Goal: Task Accomplishment & Management: Complete application form

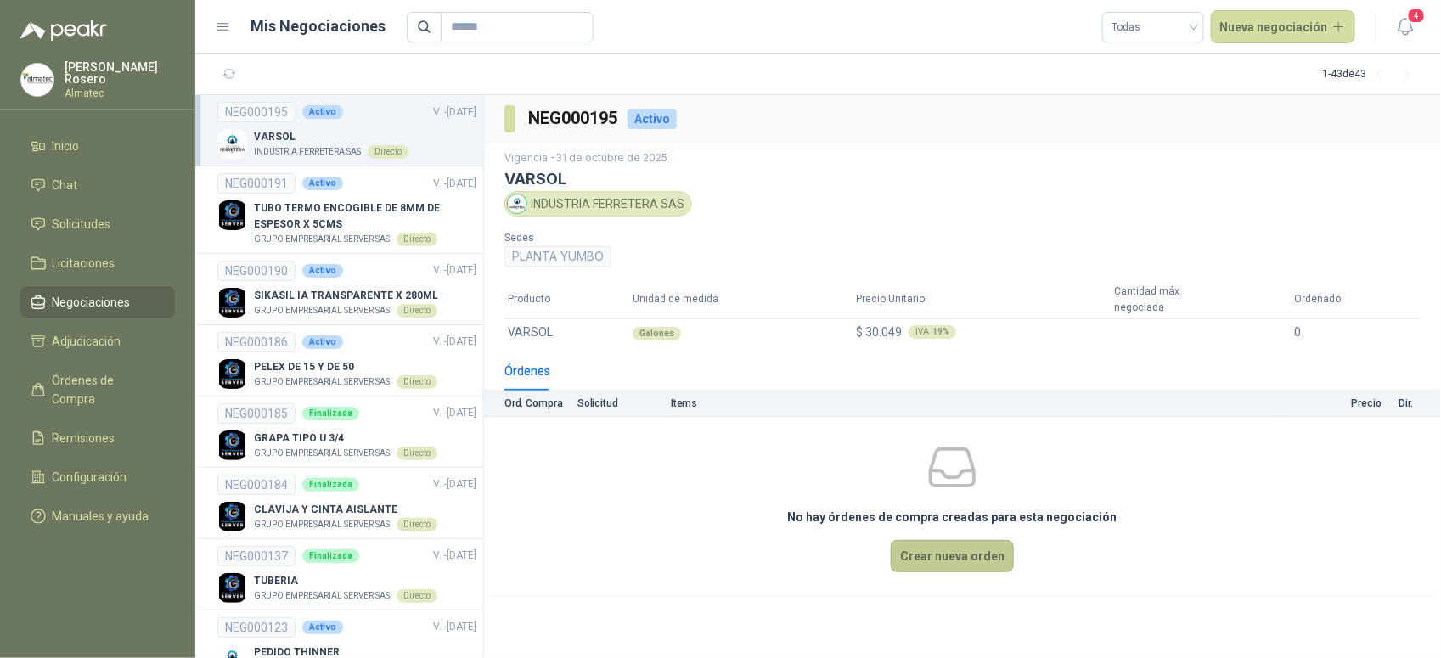
click at [930, 543] on button "Crear nueva orden" at bounding box center [952, 556] width 123 height 32
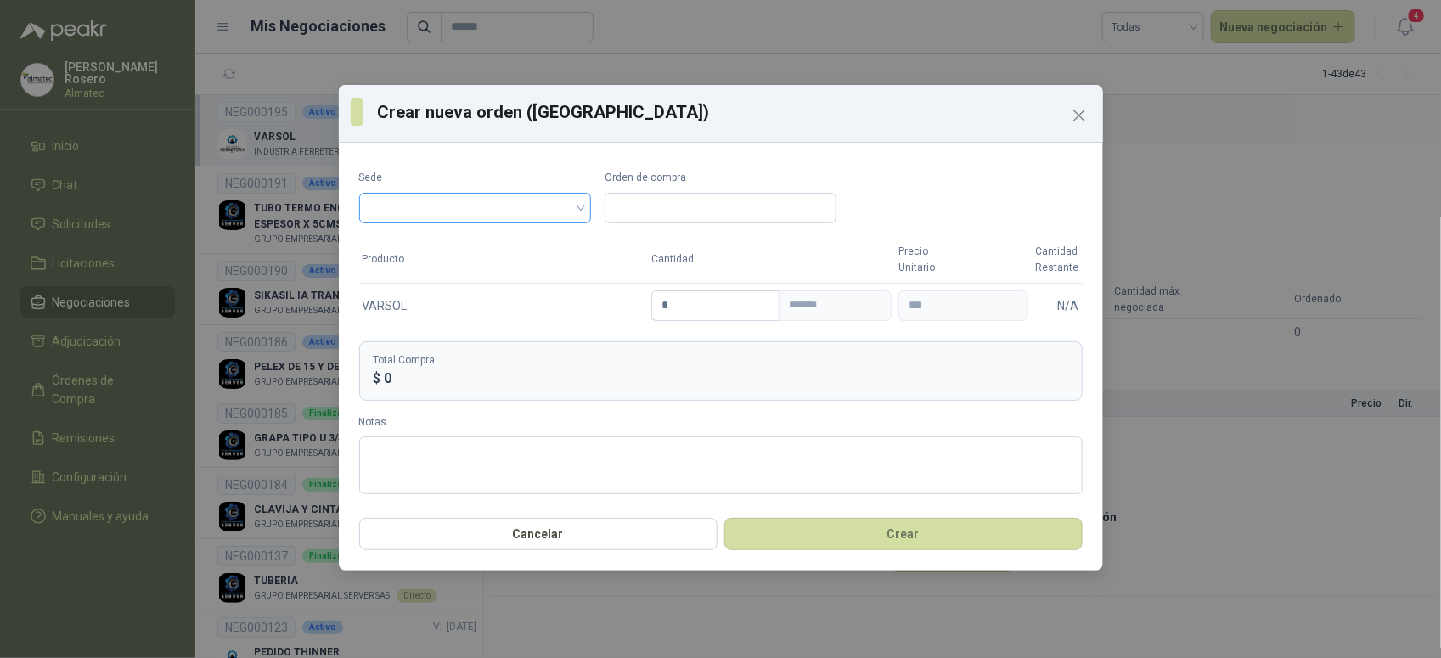
click at [450, 206] on input "search" at bounding box center [474, 206] width 211 height 25
click at [457, 251] on div "PLANTA YUMBO" at bounding box center [475, 243] width 205 height 19
click at [655, 204] on input "Orden de compra" at bounding box center [721, 208] width 232 height 31
type input "*"
paste input "*****"
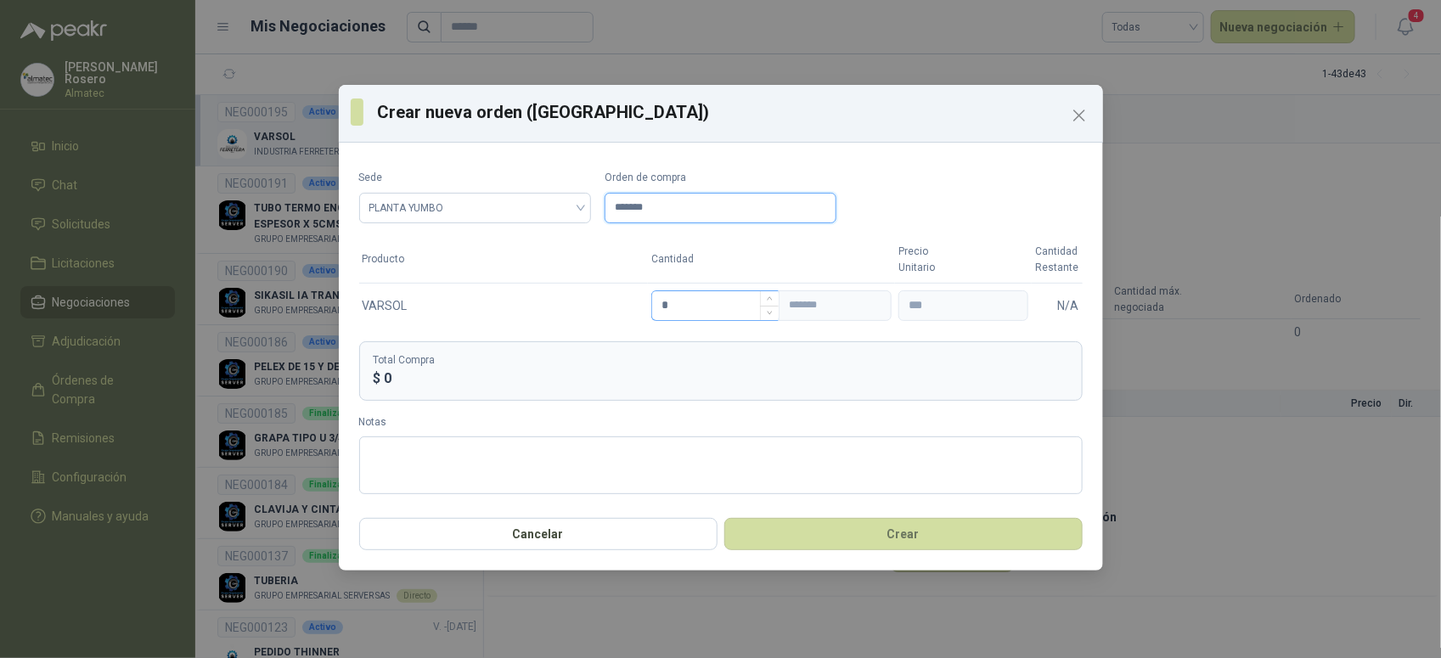
type input "*******"
drag, startPoint x: 681, startPoint y: 295, endPoint x: 586, endPoint y: 293, distance: 95.1
click at [588, 297] on tr "VARSOL * ******* *** N/A" at bounding box center [721, 305] width 724 height 45
type input "*"
type input "**********"
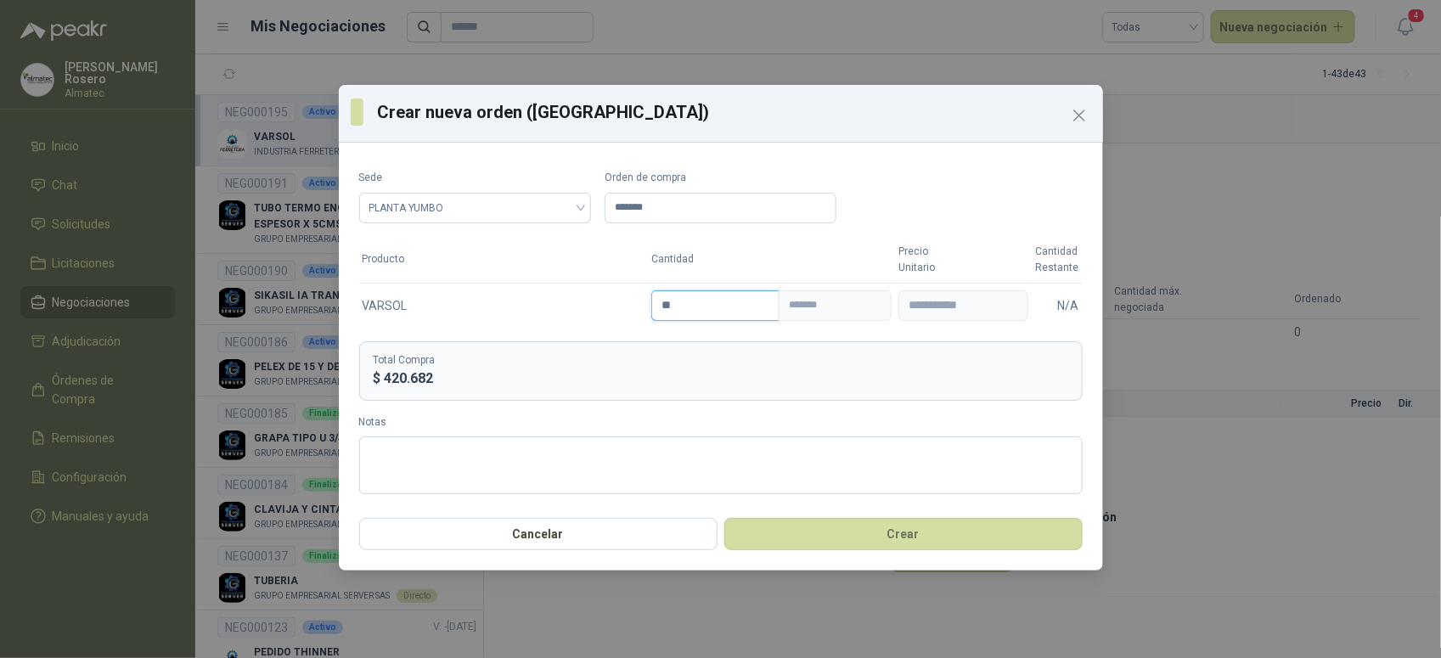
type input "**"
click at [893, 537] on button "Crear" at bounding box center [903, 534] width 358 height 32
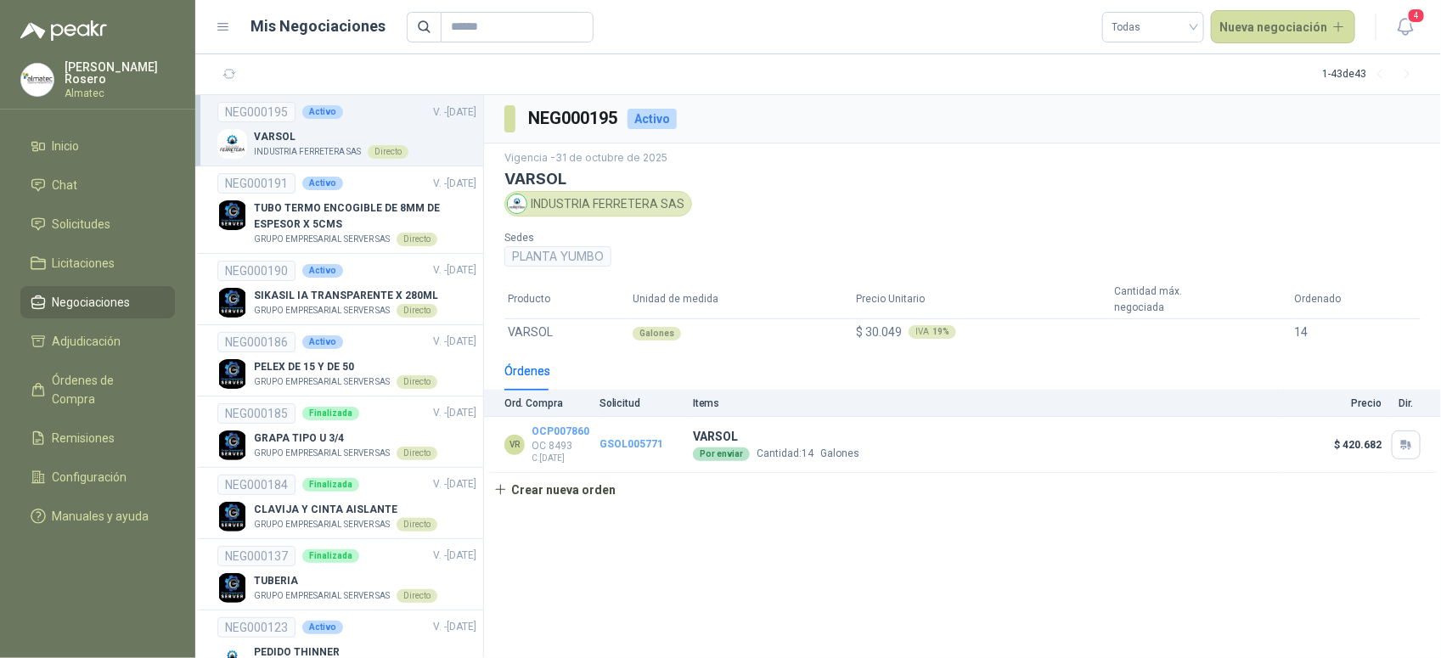
click at [1424, 31] on header "Mis Negociaciones Todas Nueva negociación 4" at bounding box center [818, 27] width 1246 height 54
click at [1401, 25] on icon "button" at bounding box center [1405, 26] width 21 height 21
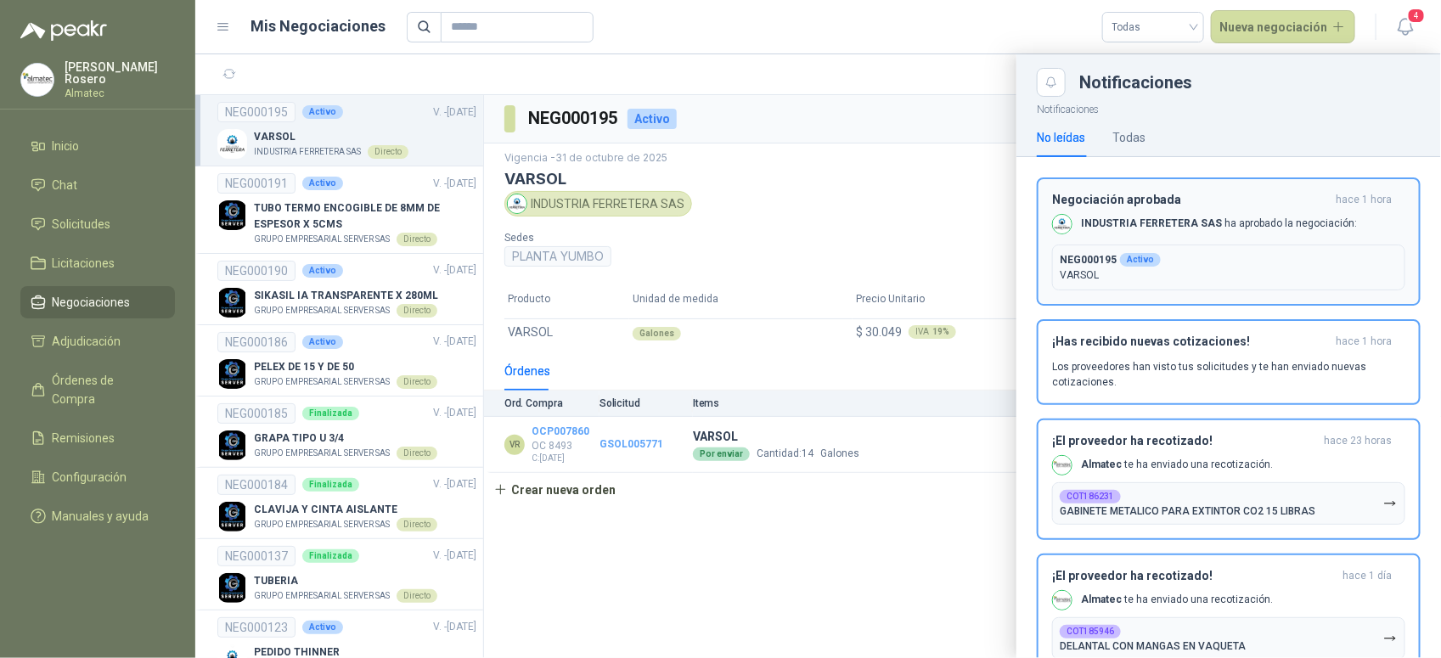
click at [1202, 236] on div "Negociación aprobada hace 1 hora INDUSTRIA FERRETERA SAS ha aprobado la negocia…" at bounding box center [1228, 242] width 353 height 98
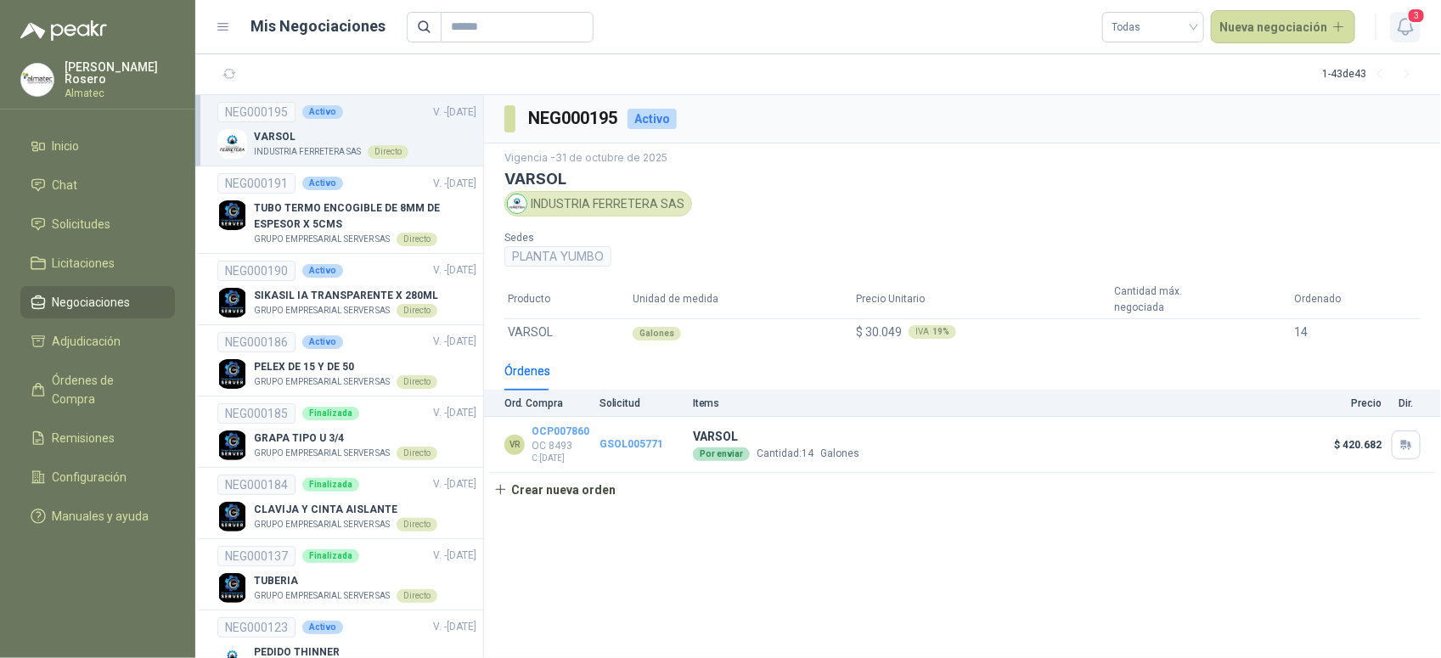
click at [1414, 24] on icon "button" at bounding box center [1405, 26] width 21 height 21
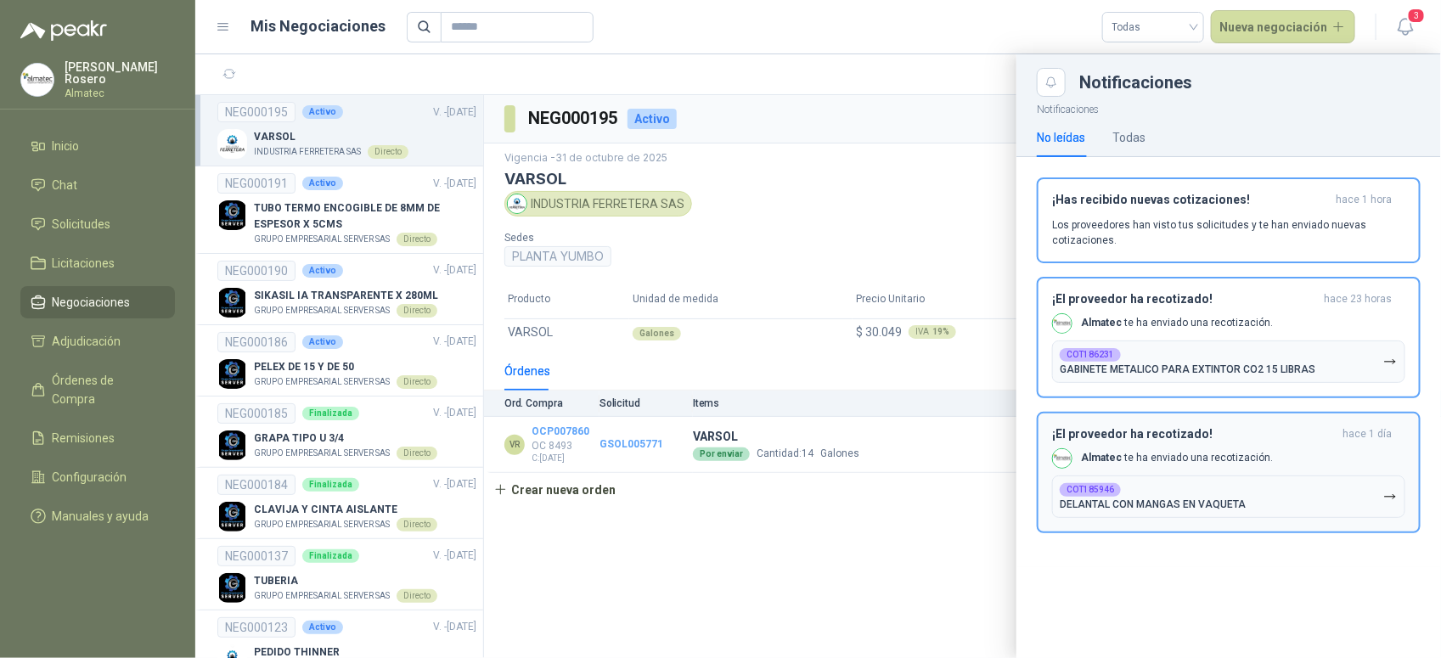
click at [1232, 332] on div "Almatec te ha enviado una recotización." at bounding box center [1162, 323] width 221 height 20
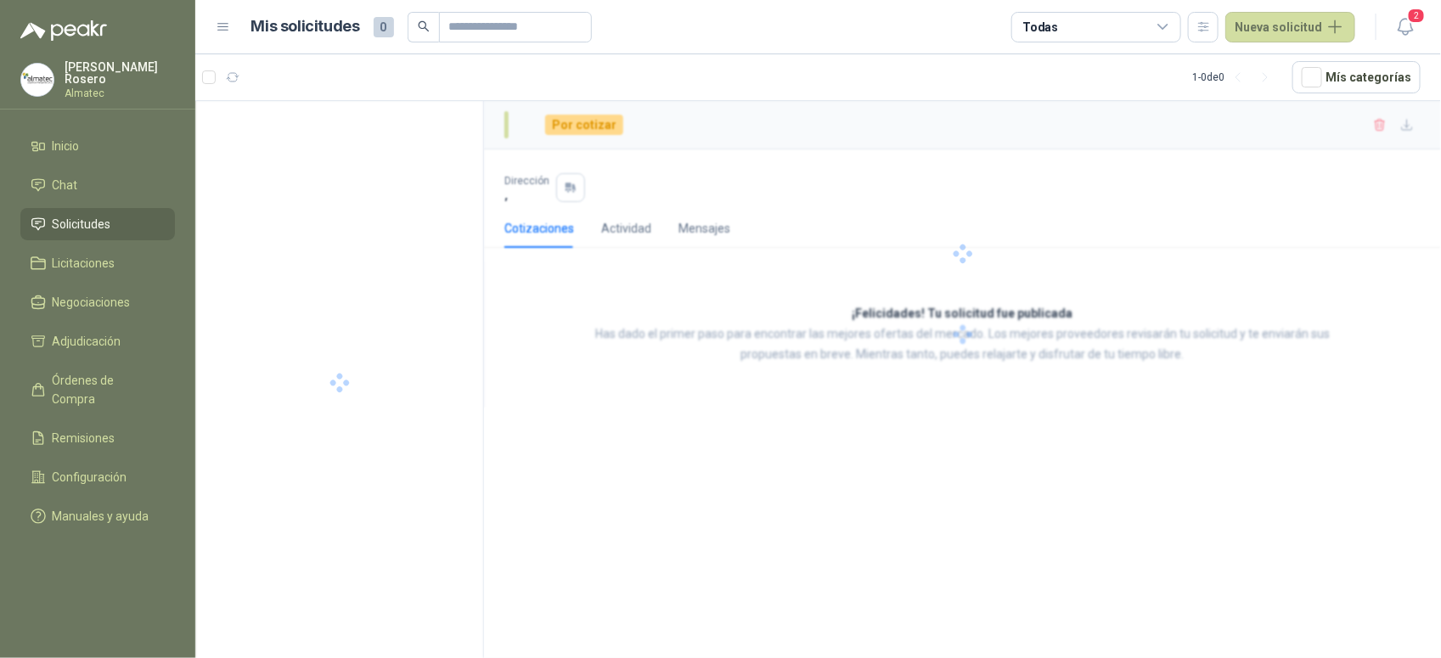
click at [1415, 27] on icon "button" at bounding box center [1405, 26] width 21 height 21
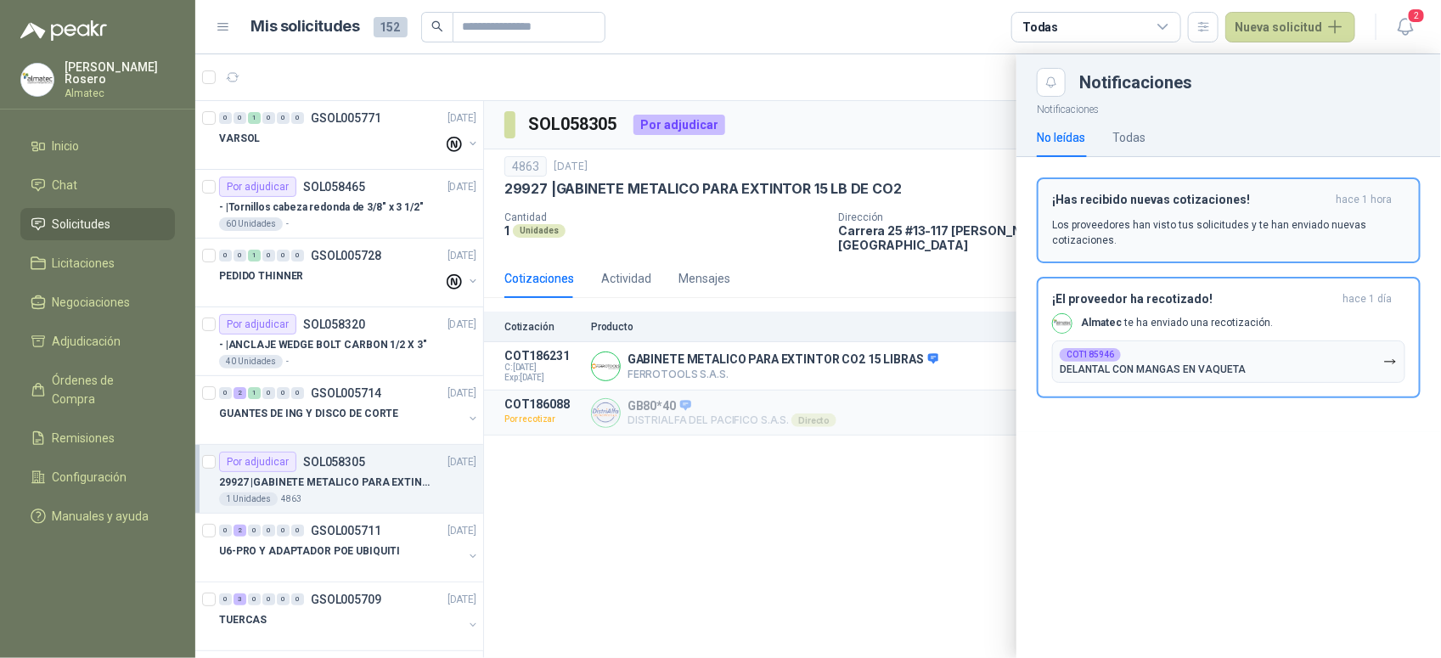
click at [1298, 223] on p "Los proveedores han visto tus solicitudes y te han enviado nuevas cotizaciones." at bounding box center [1228, 232] width 353 height 31
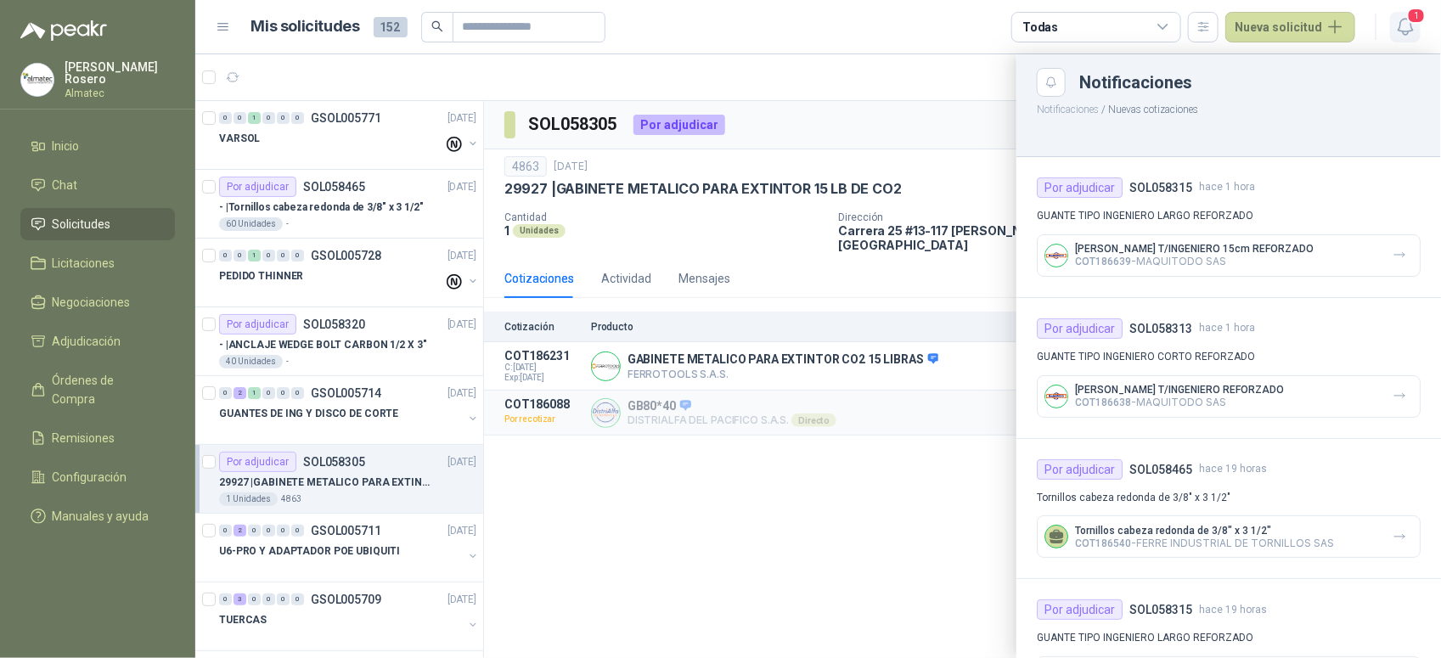
click at [1394, 24] on button "1" at bounding box center [1405, 27] width 31 height 31
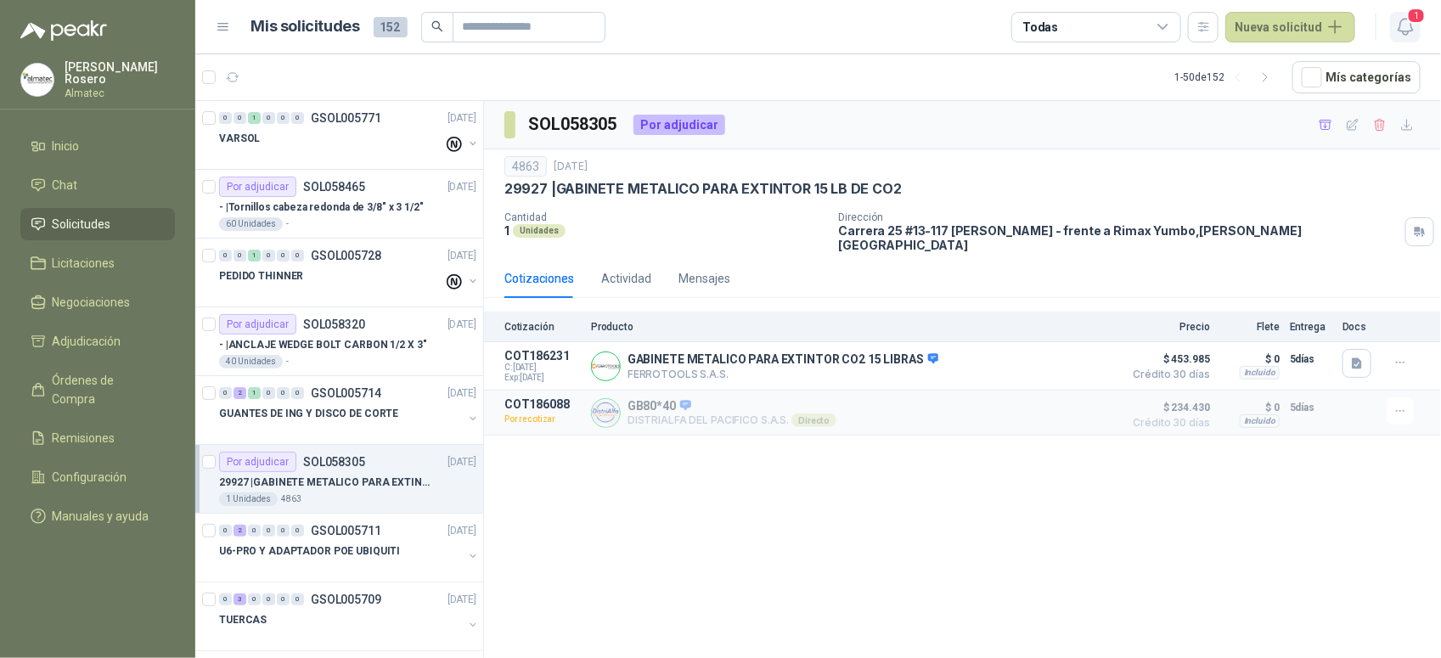
click at [1397, 14] on button "1" at bounding box center [1405, 27] width 31 height 31
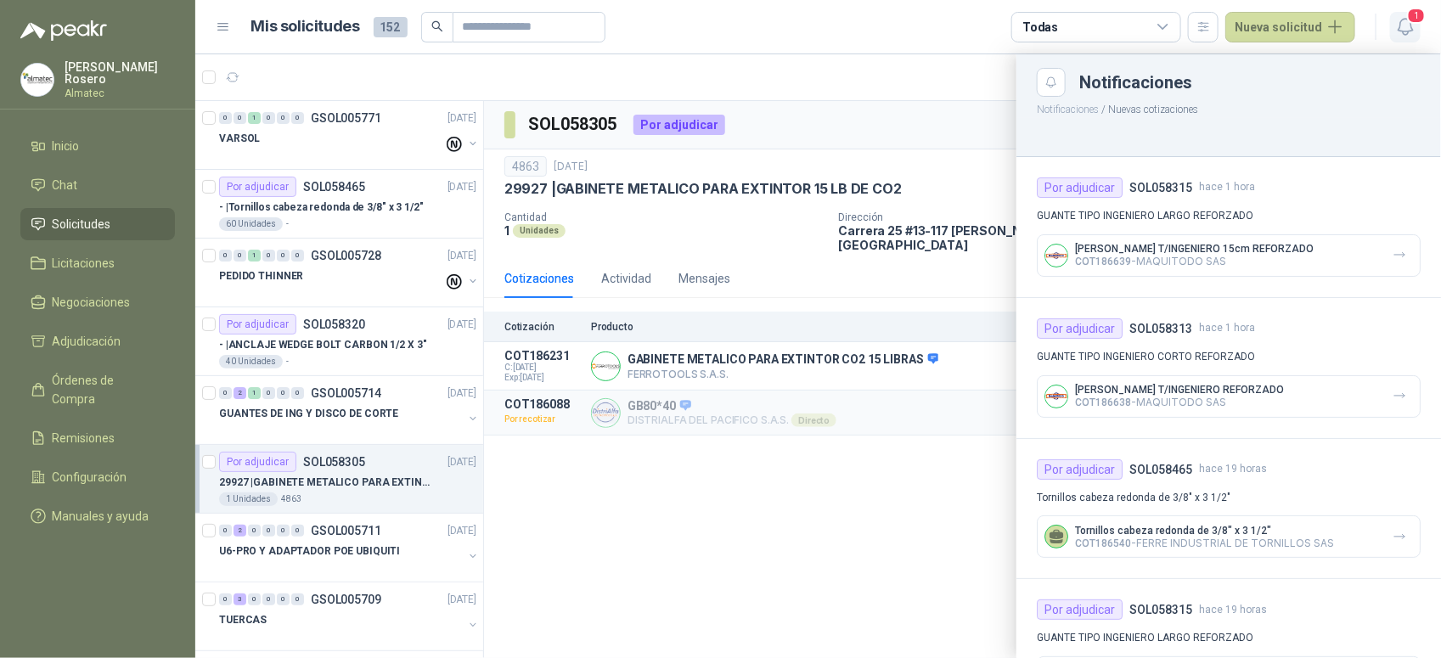
click at [1407, 22] on icon "button" at bounding box center [1405, 26] width 21 height 21
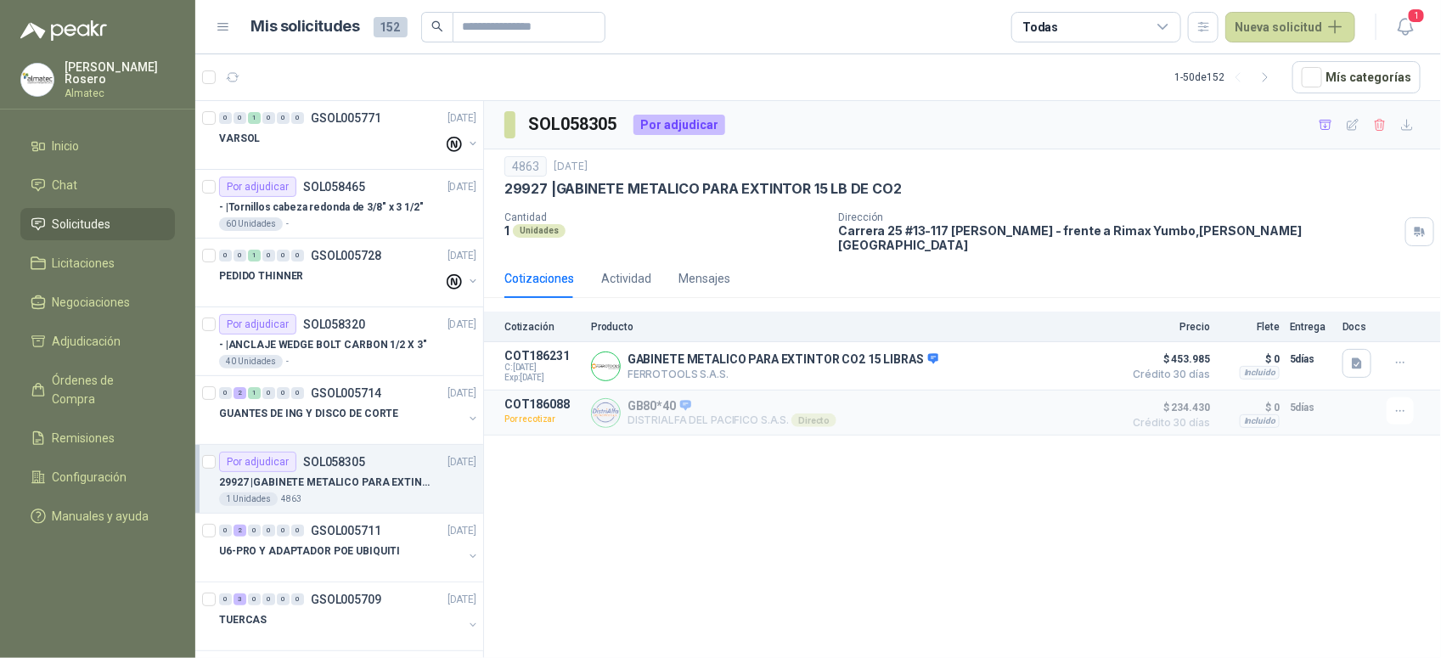
click at [897, 230] on p "Carrera 25 #13-117 [PERSON_NAME] - frente a Rimax Yumbo , [PERSON_NAME][GEOGRAP…" at bounding box center [1119, 237] width 560 height 29
click at [1401, 35] on icon "button" at bounding box center [1405, 26] width 21 height 21
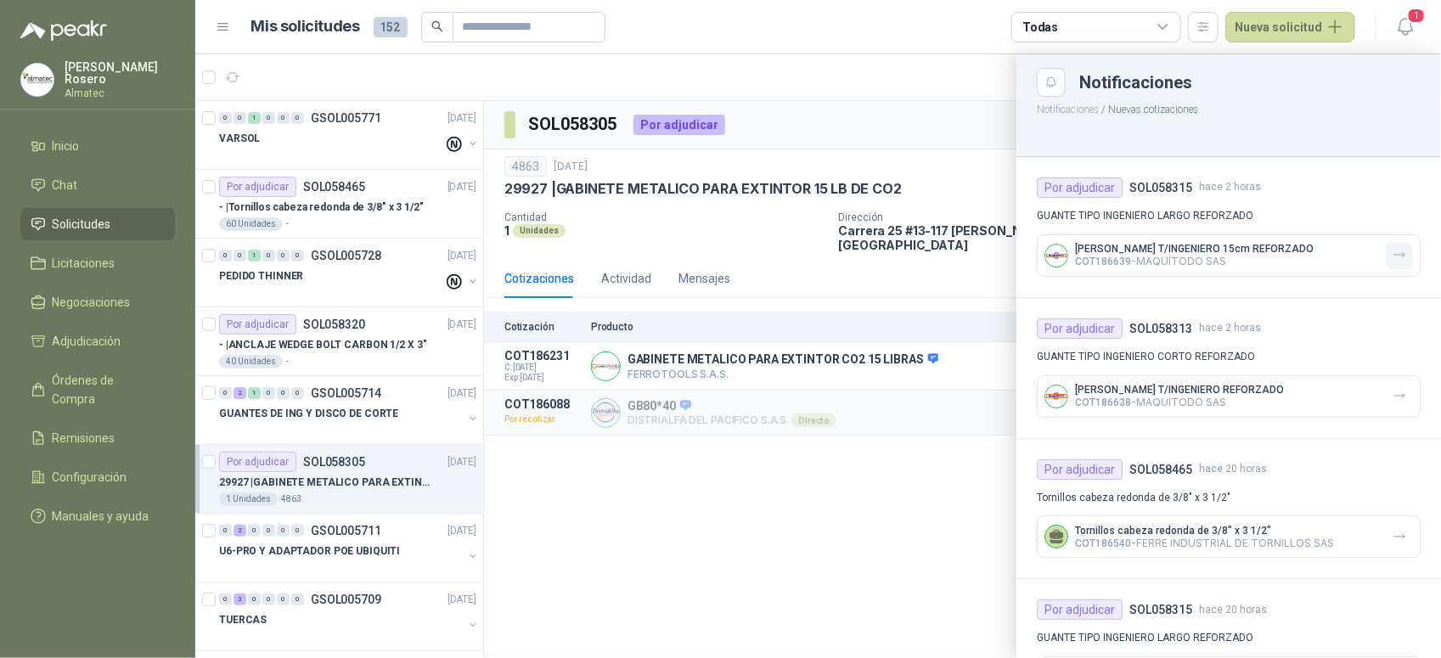
click at [1397, 256] on button "button" at bounding box center [1399, 255] width 27 height 27
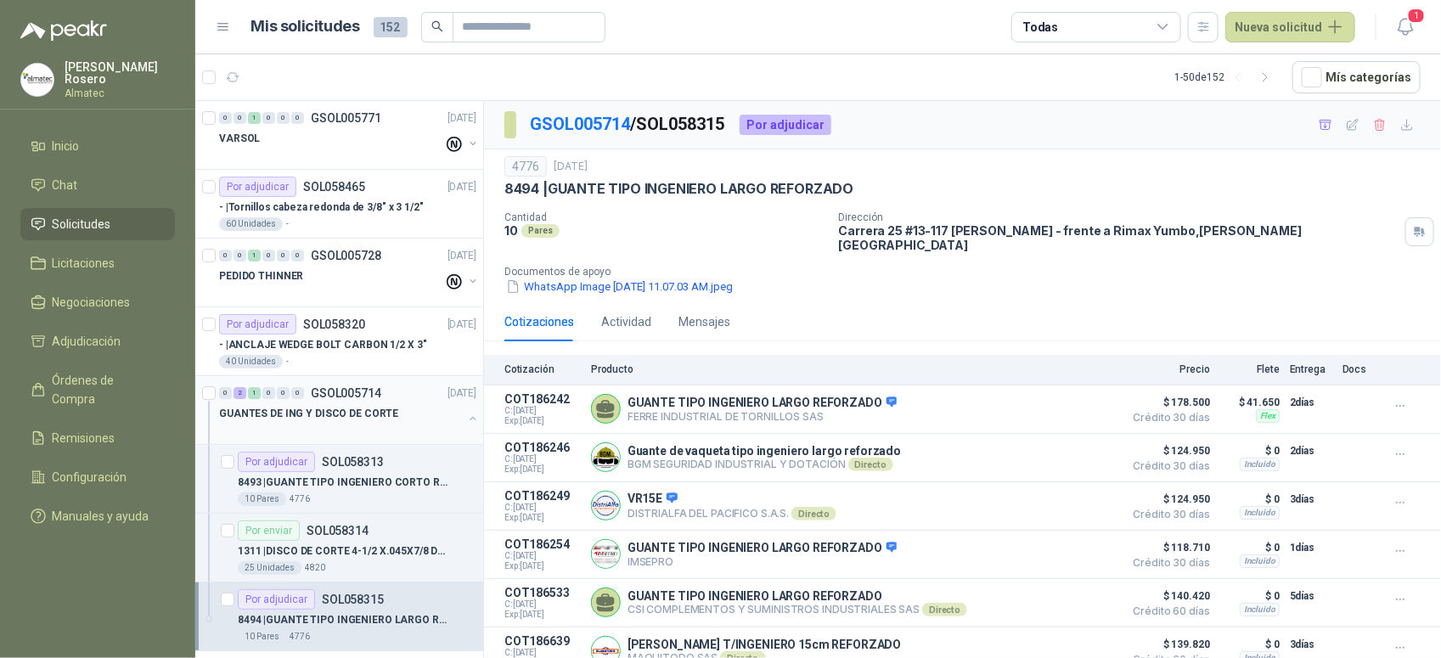
click at [466, 412] on button "button" at bounding box center [473, 419] width 14 height 14
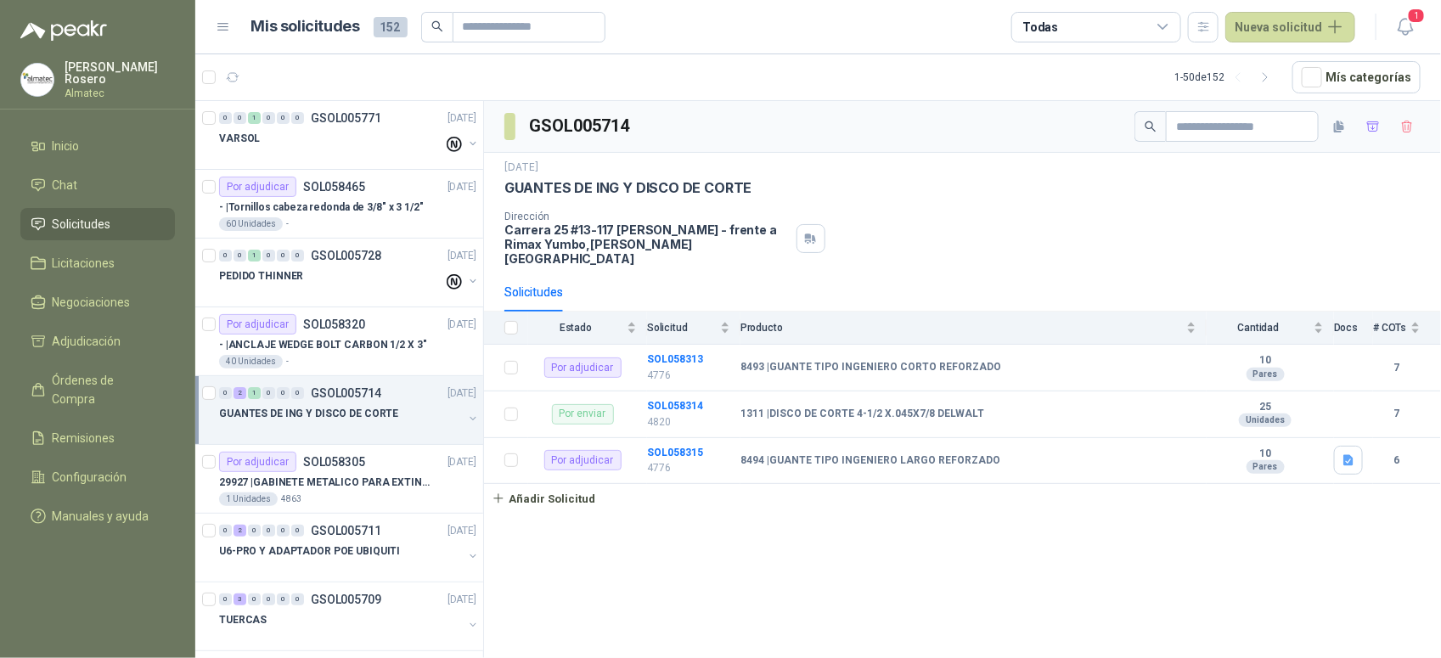
click at [1372, 200] on div "[DATE] GUANTES DE ING Y DISCO DE CORTE Dirección Carrera 25 #13-117 Cencar Yumb…" at bounding box center [962, 213] width 916 height 106
